Goal: Communication & Community: Ask a question

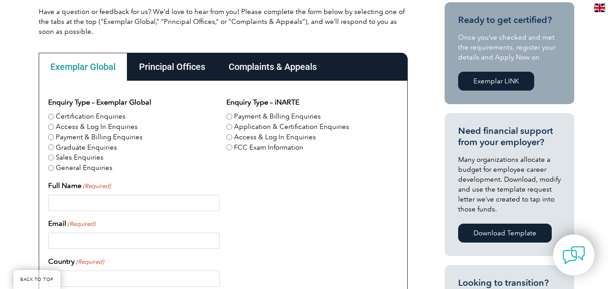
scroll to position [249, 0]
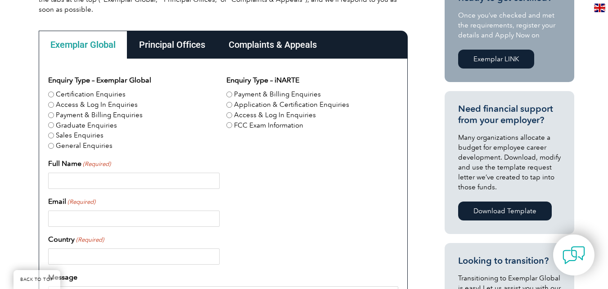
click at [52, 94] on input "Certification Enquiries" at bounding box center [51, 94] width 6 height 6
radio input "true"
click at [133, 180] on input "Full Name (Required)" at bounding box center [134, 180] width 172 height 16
type input "Brian J Dougherty"
type input "bdoughe460@gmail.com"
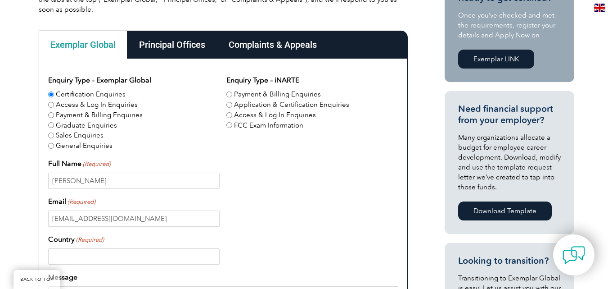
type input "United States"
type input "4848899339"
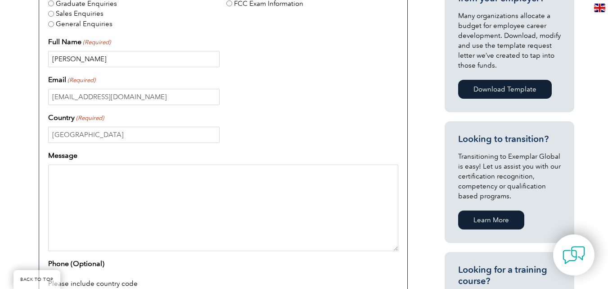
scroll to position [375, 0]
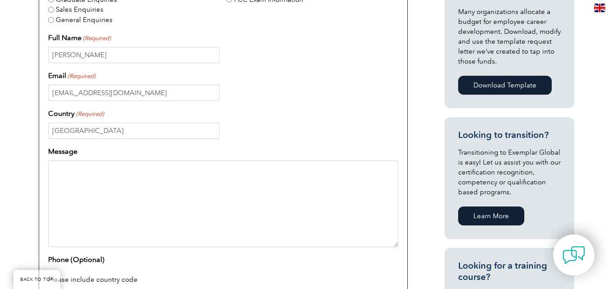
click at [102, 173] on textarea "Message" at bounding box center [223, 203] width 350 height 86
paste textarea "Registration audits primarily in the medical device industry worldwide. Certifi…"
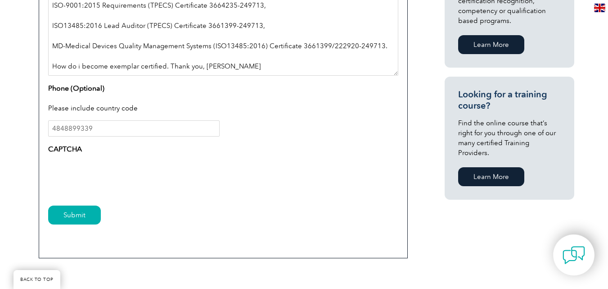
scroll to position [556, 0]
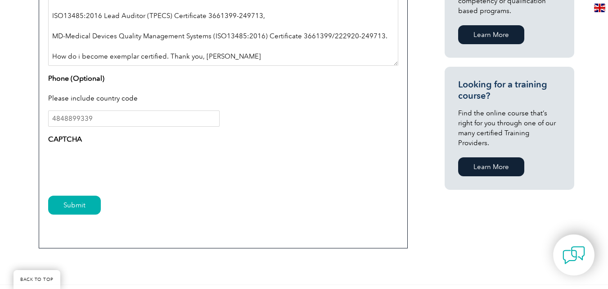
type textarea "Hello, I am currently certified in Registration audits primarily in the medical…"
click at [74, 205] on input "Submit" at bounding box center [74, 204] width 53 height 19
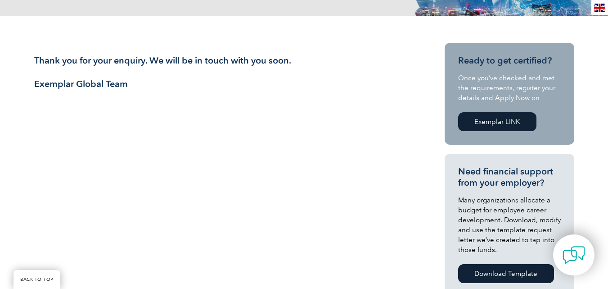
scroll to position [209, 0]
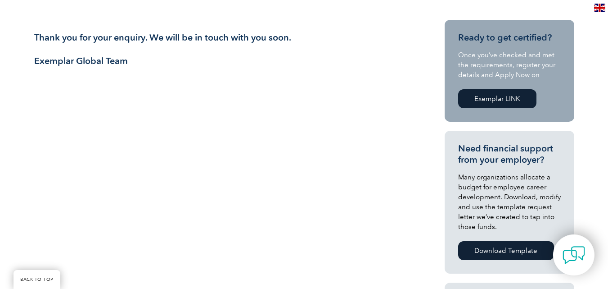
click at [511, 95] on link "Exemplar LINK" at bounding box center [497, 98] width 78 height 19
